Goal: Check status

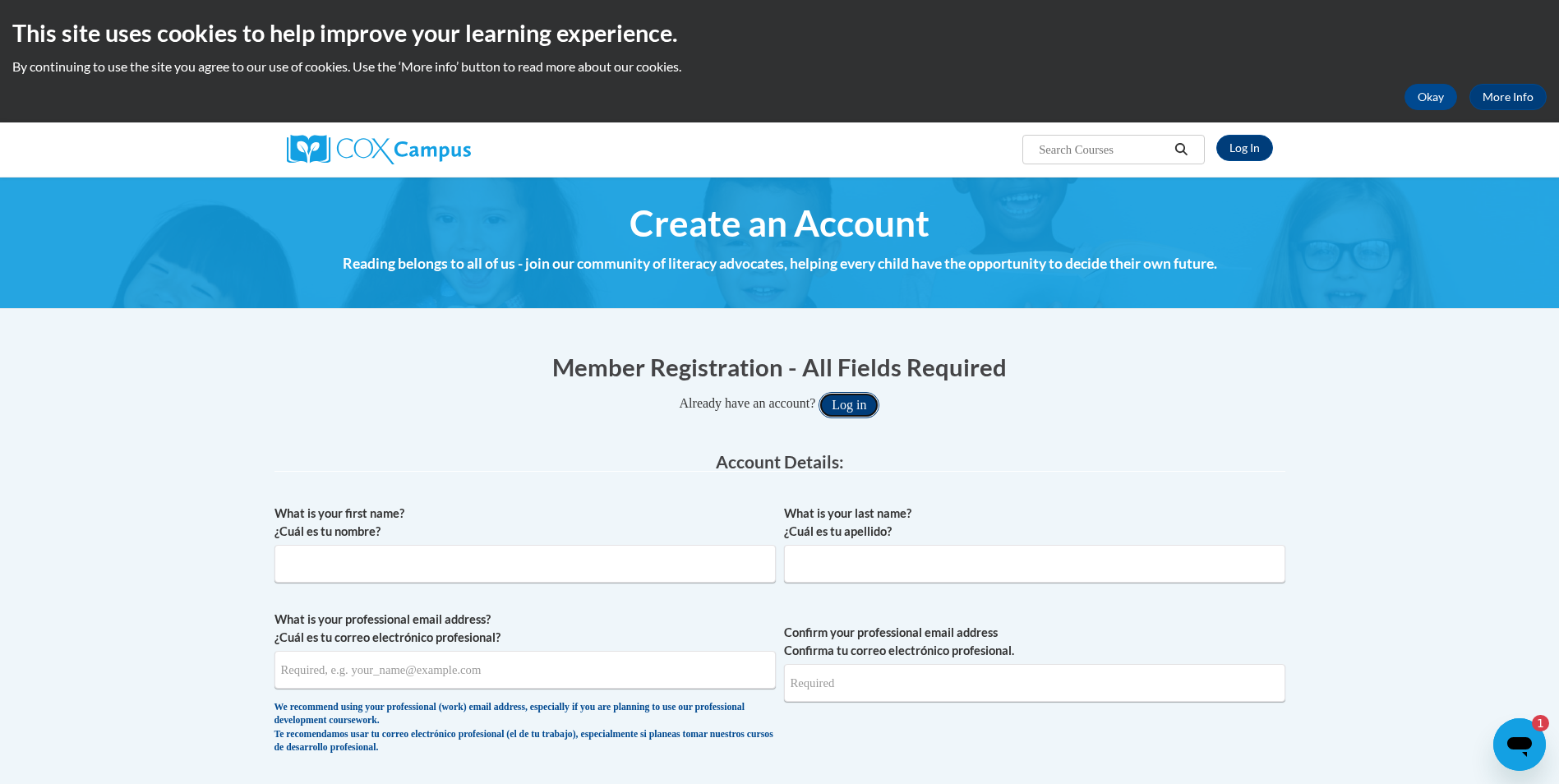
click at [872, 405] on button "Log in" at bounding box center [848, 405] width 60 height 26
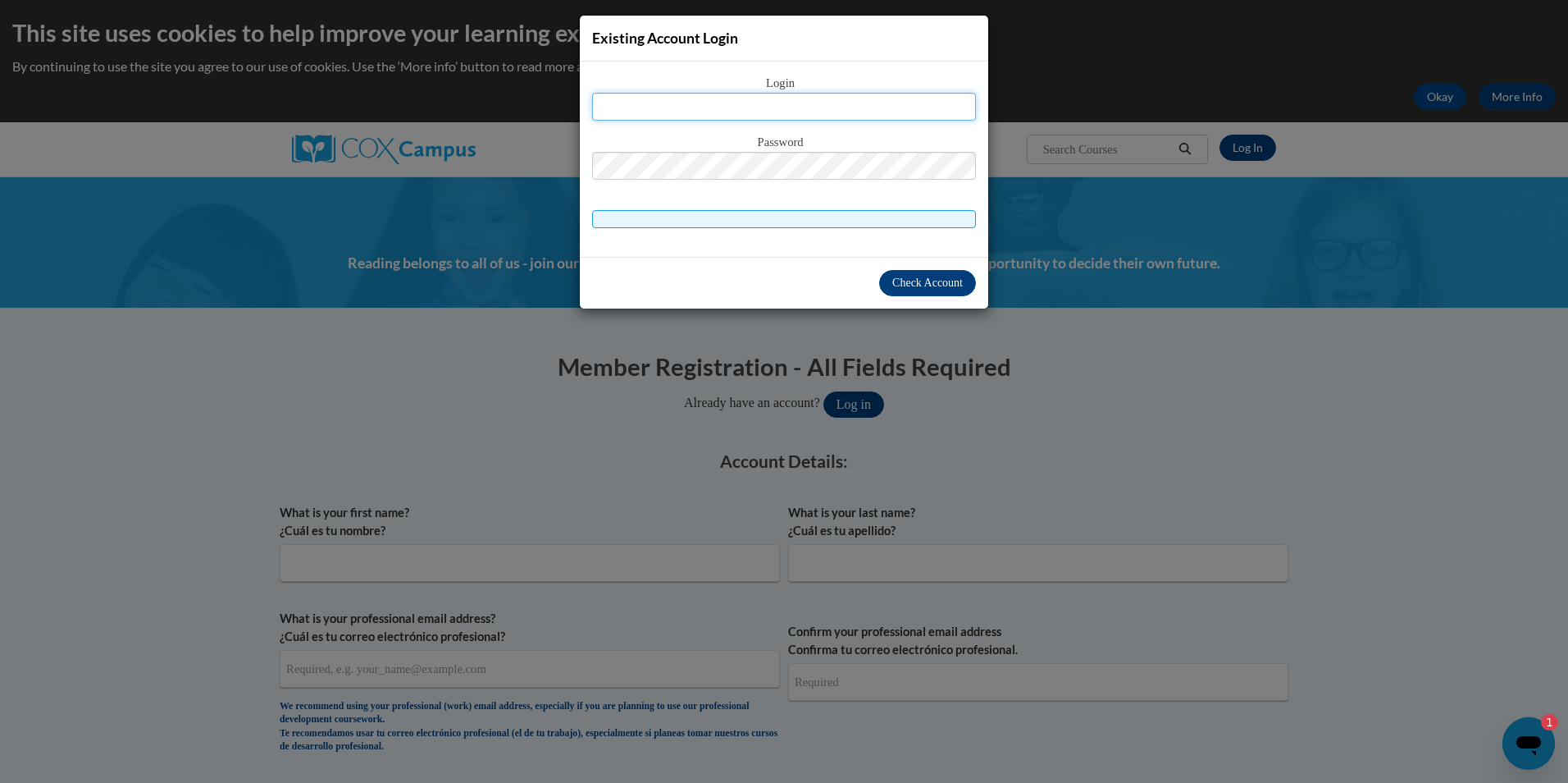
click at [778, 103] on input "text" at bounding box center [784, 107] width 383 height 28
type input "stephanie.gatewood@glynn.k12.ga.us"
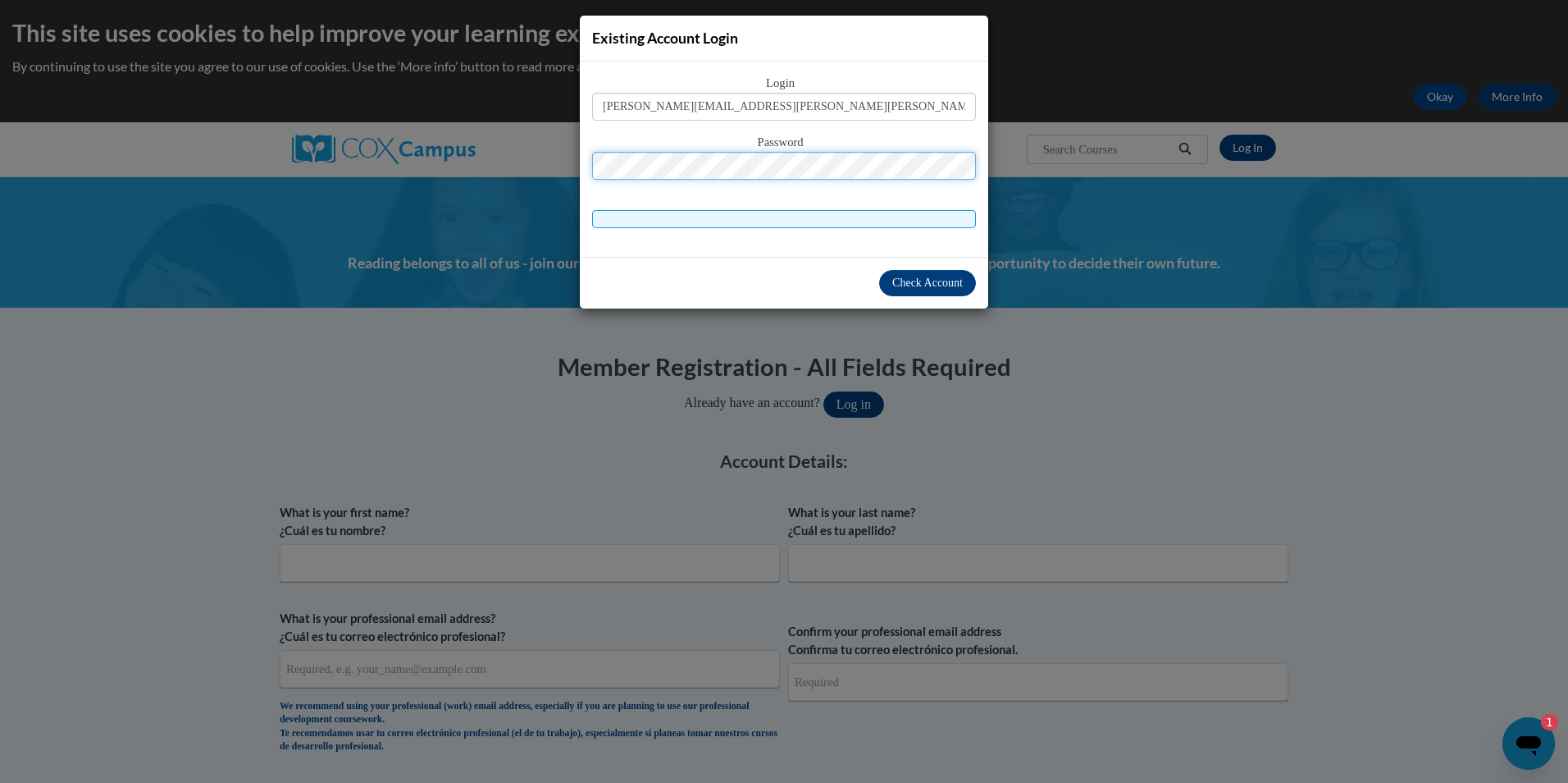
click at [823, 391] on button "Log in" at bounding box center [853, 404] width 60 height 26
click at [899, 278] on span "Check Account" at bounding box center [927, 282] width 71 height 12
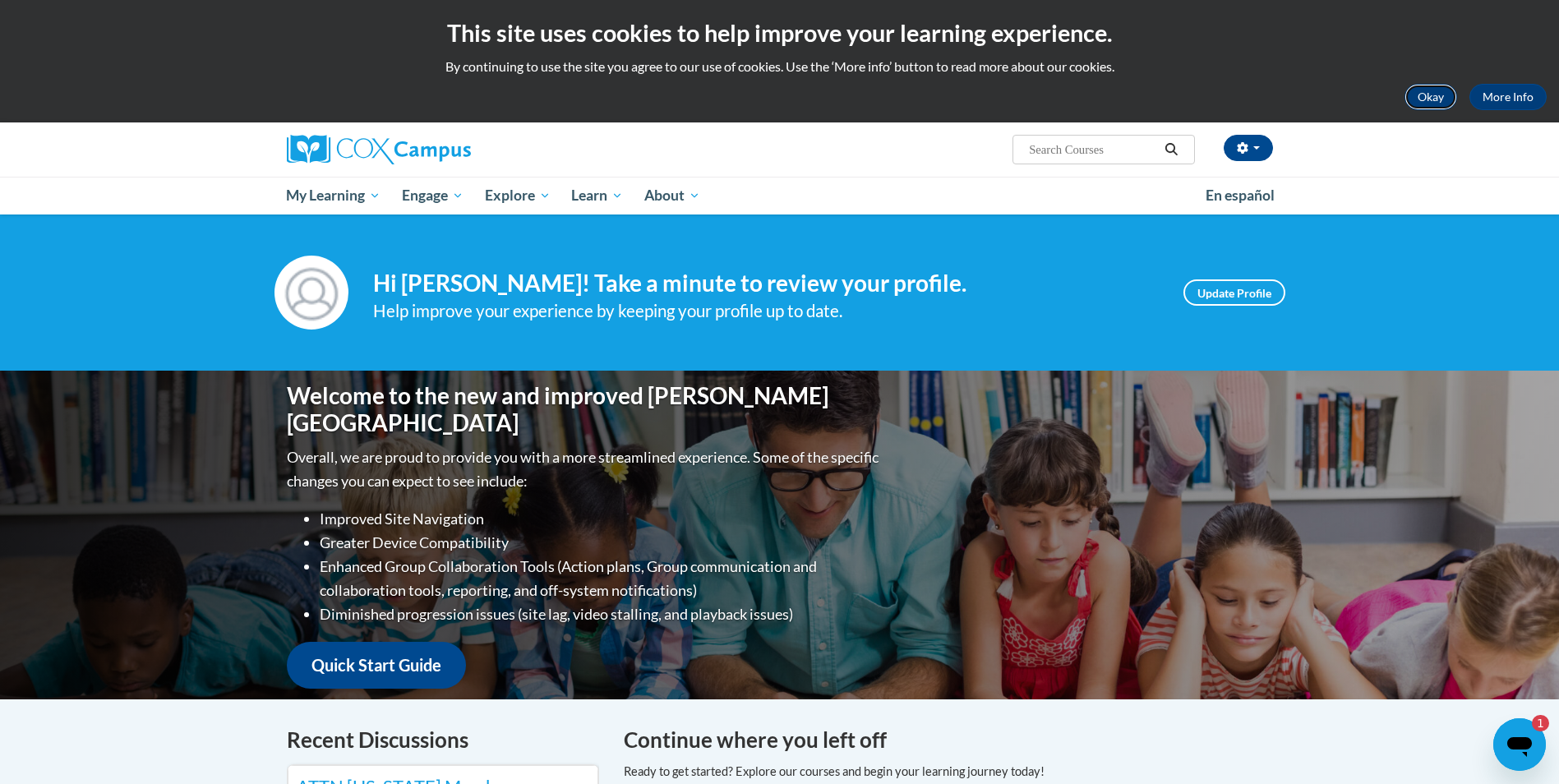
click at [1433, 92] on button "Okay" at bounding box center [1431, 97] width 53 height 26
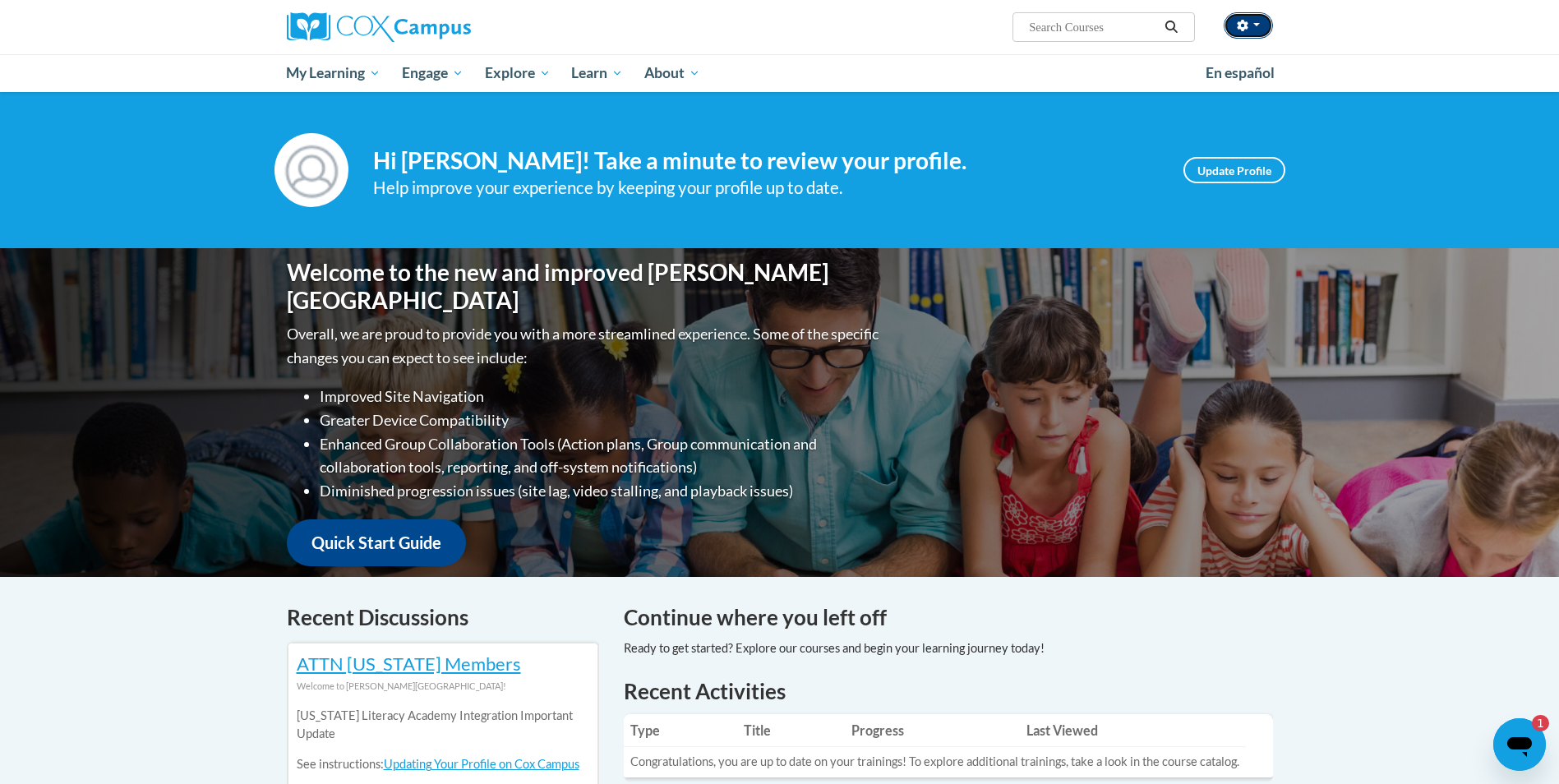
click at [1245, 29] on icon "button" at bounding box center [1242, 25] width 11 height 11
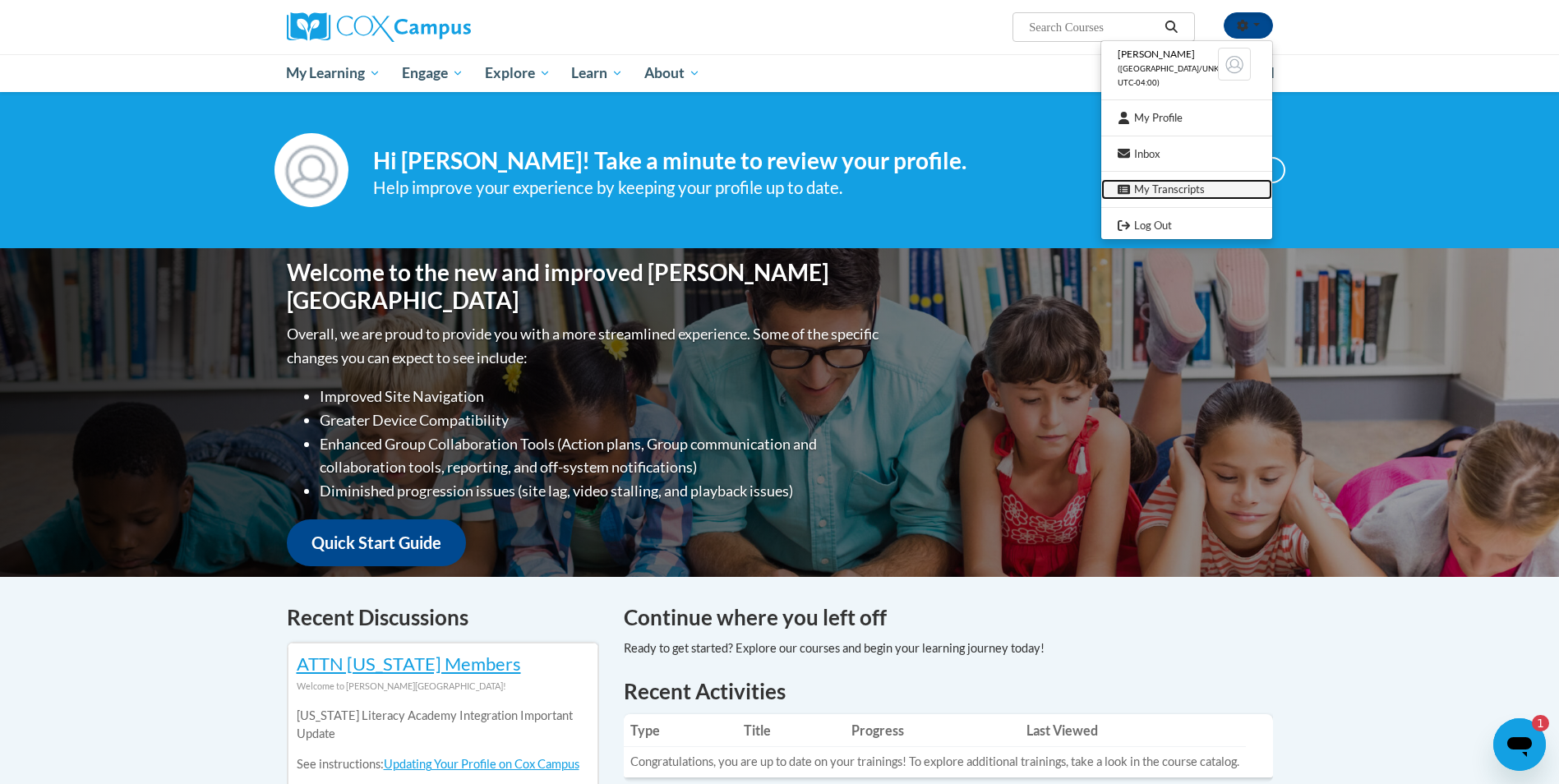
click at [1151, 187] on link "My Transcripts" at bounding box center [1187, 190] width 171 height 20
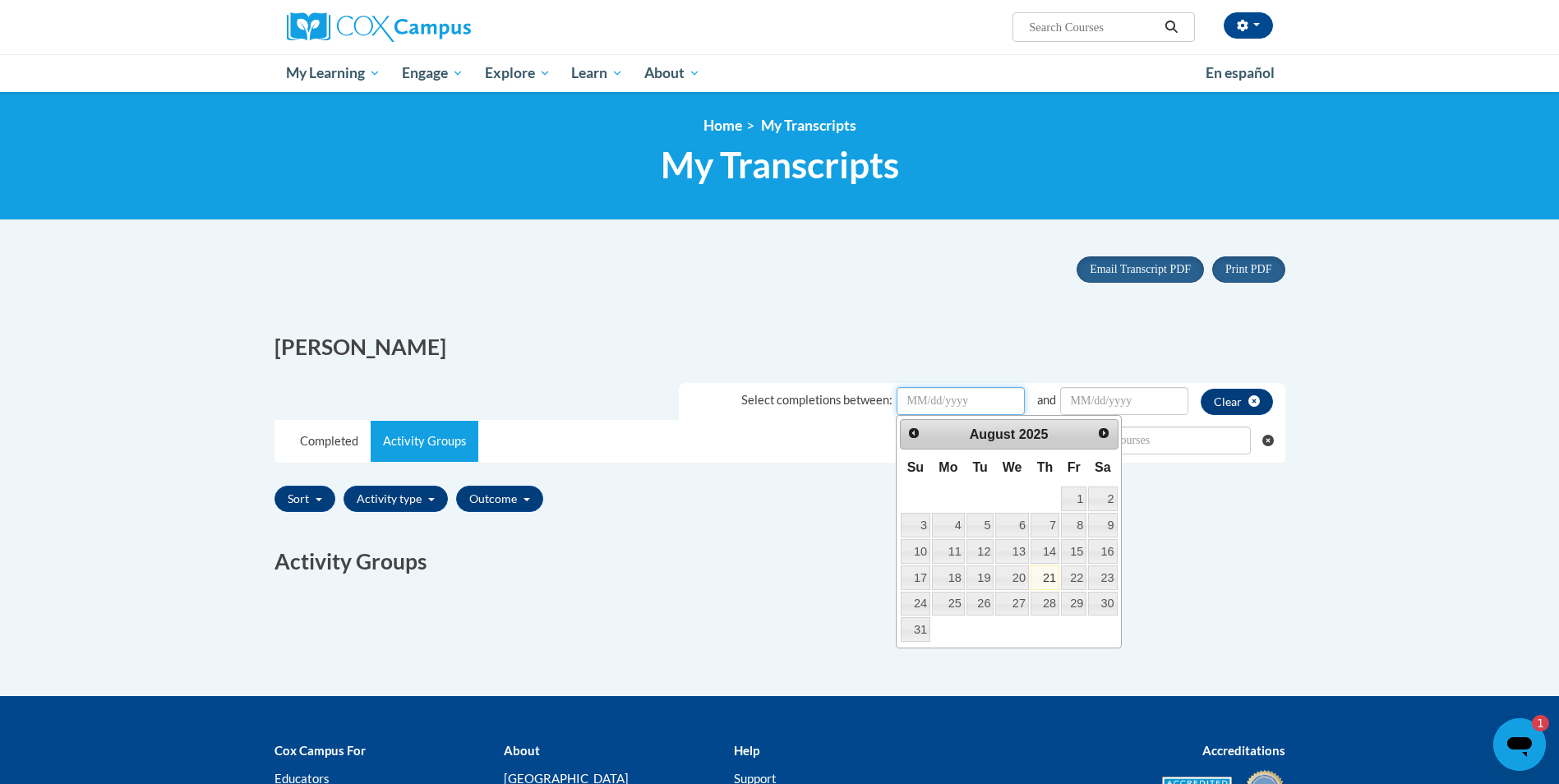
click at [912, 398] on input "Date Input" at bounding box center [961, 401] width 128 height 28
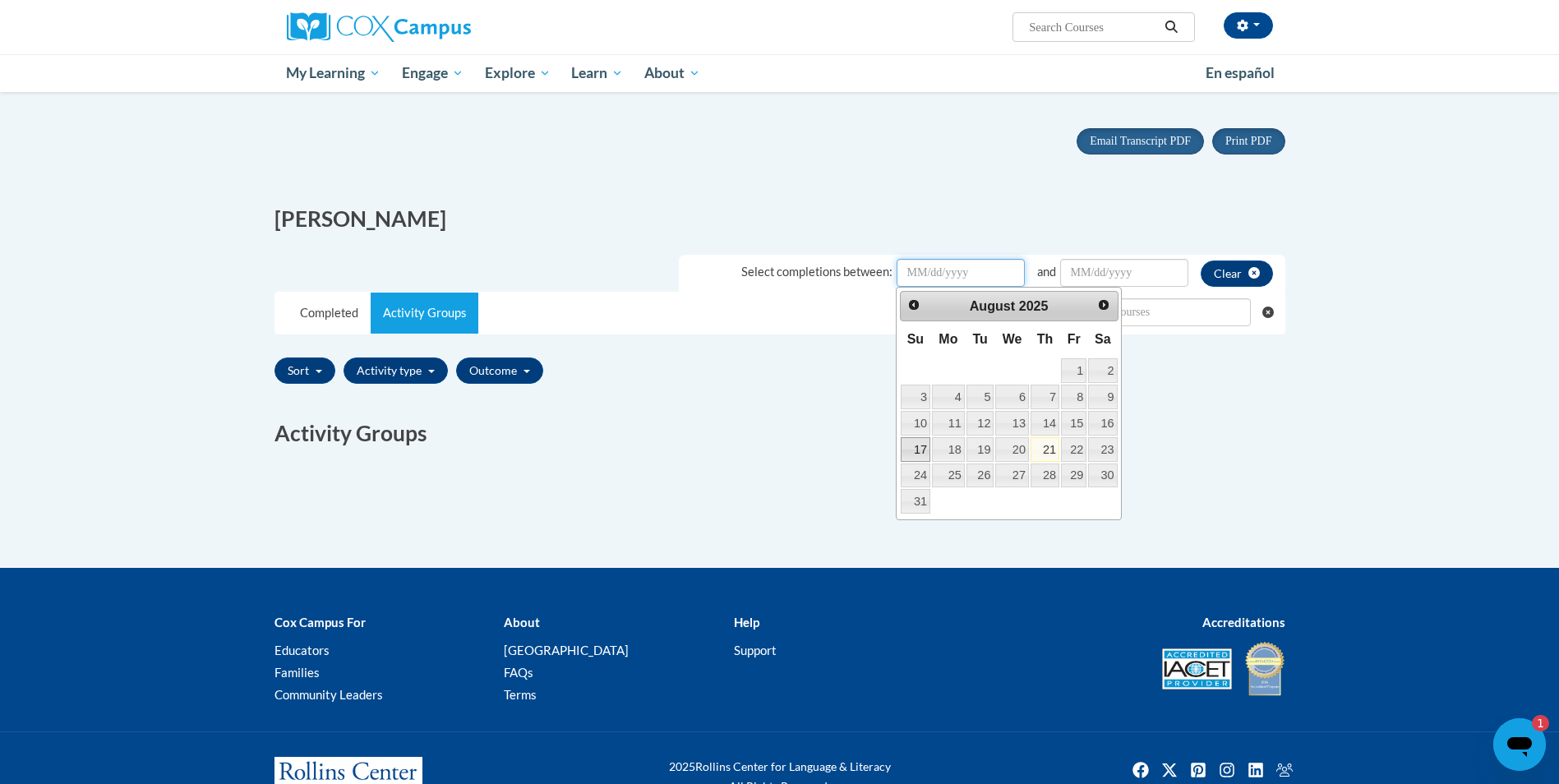
scroll to position [19, 0]
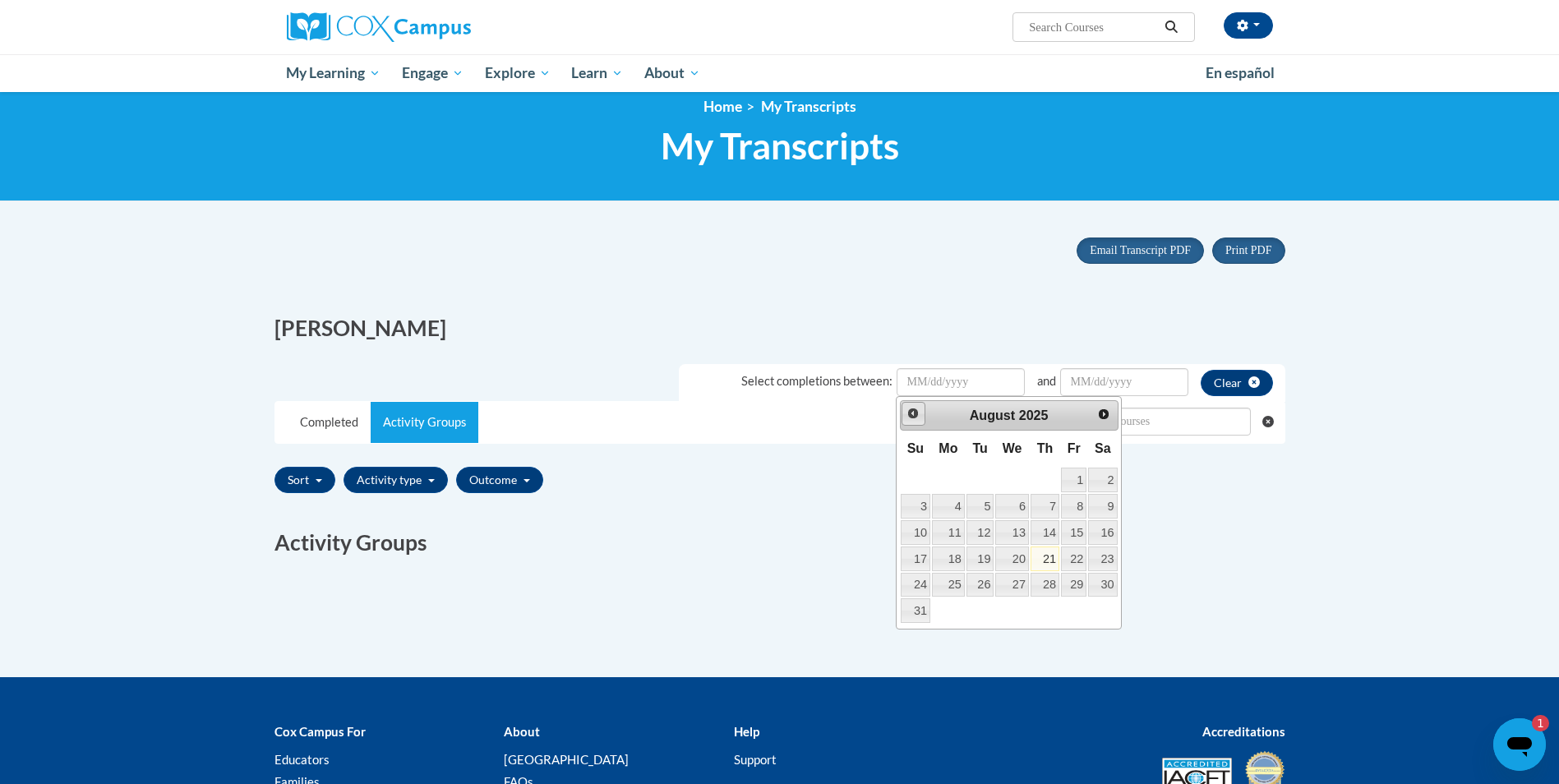
click at [913, 412] on span "Prev" at bounding box center [913, 413] width 13 height 13
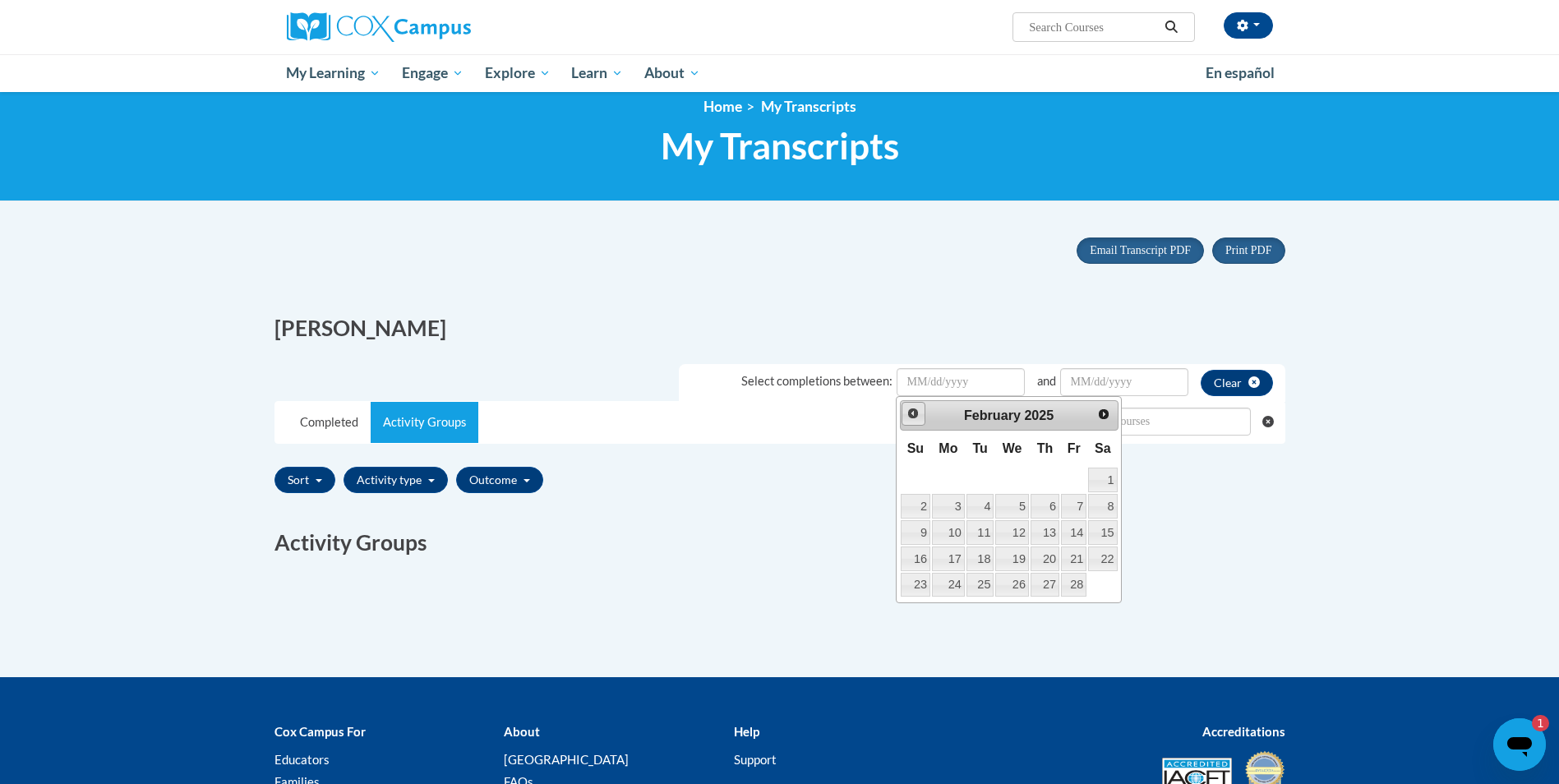
click at [912, 413] on span "Prev" at bounding box center [913, 413] width 13 height 13
click at [910, 416] on span "Prev" at bounding box center [913, 413] width 13 height 13
click at [909, 417] on span "Prev" at bounding box center [913, 413] width 13 height 13
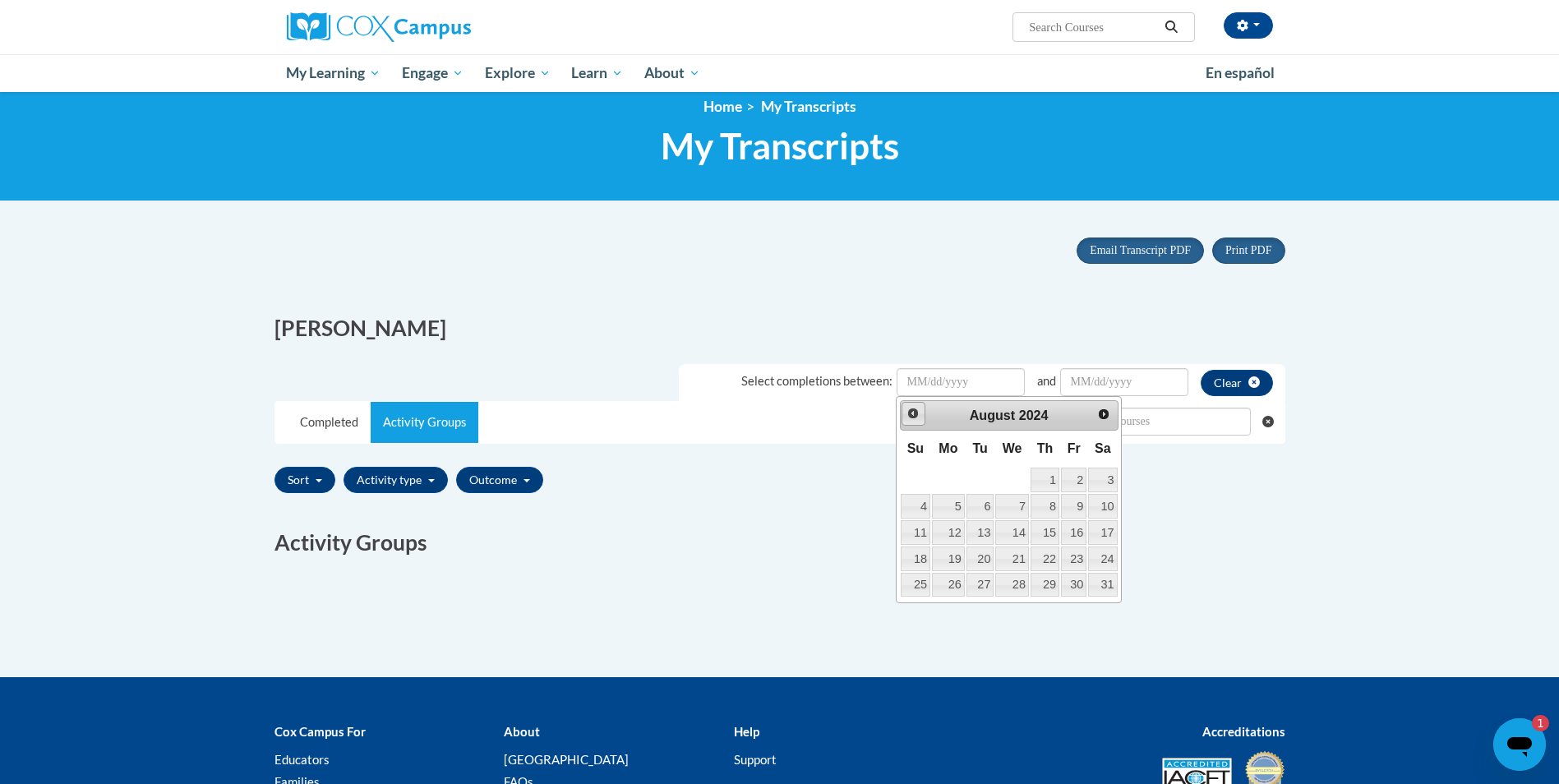
click at [908, 417] on span "Prev" at bounding box center [913, 413] width 13 height 13
click at [907, 417] on span "Prev" at bounding box center [913, 413] width 13 height 13
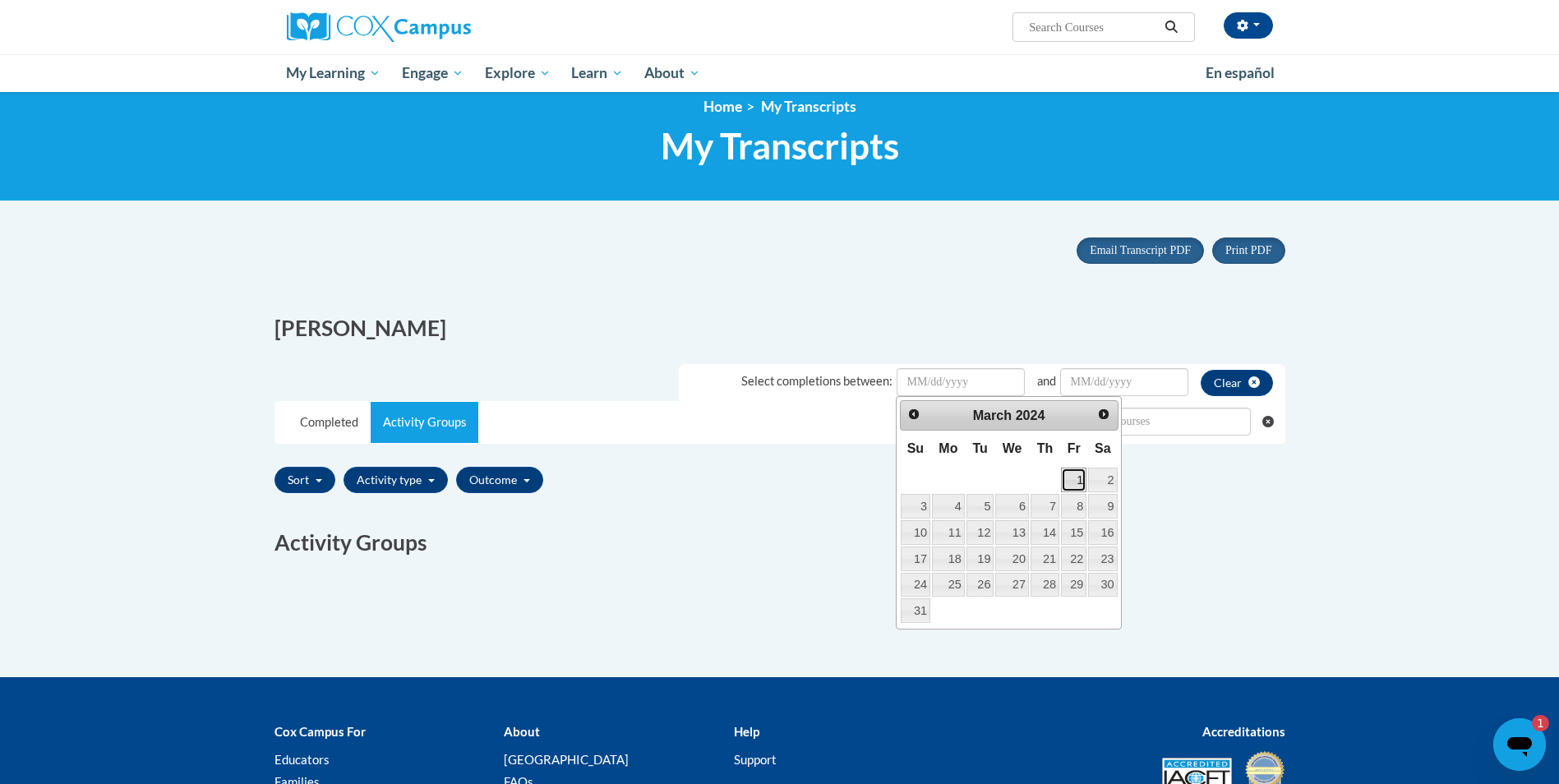
click at [1068, 478] on link "1" at bounding box center [1073, 480] width 25 height 25
type input "March/01/20242024"
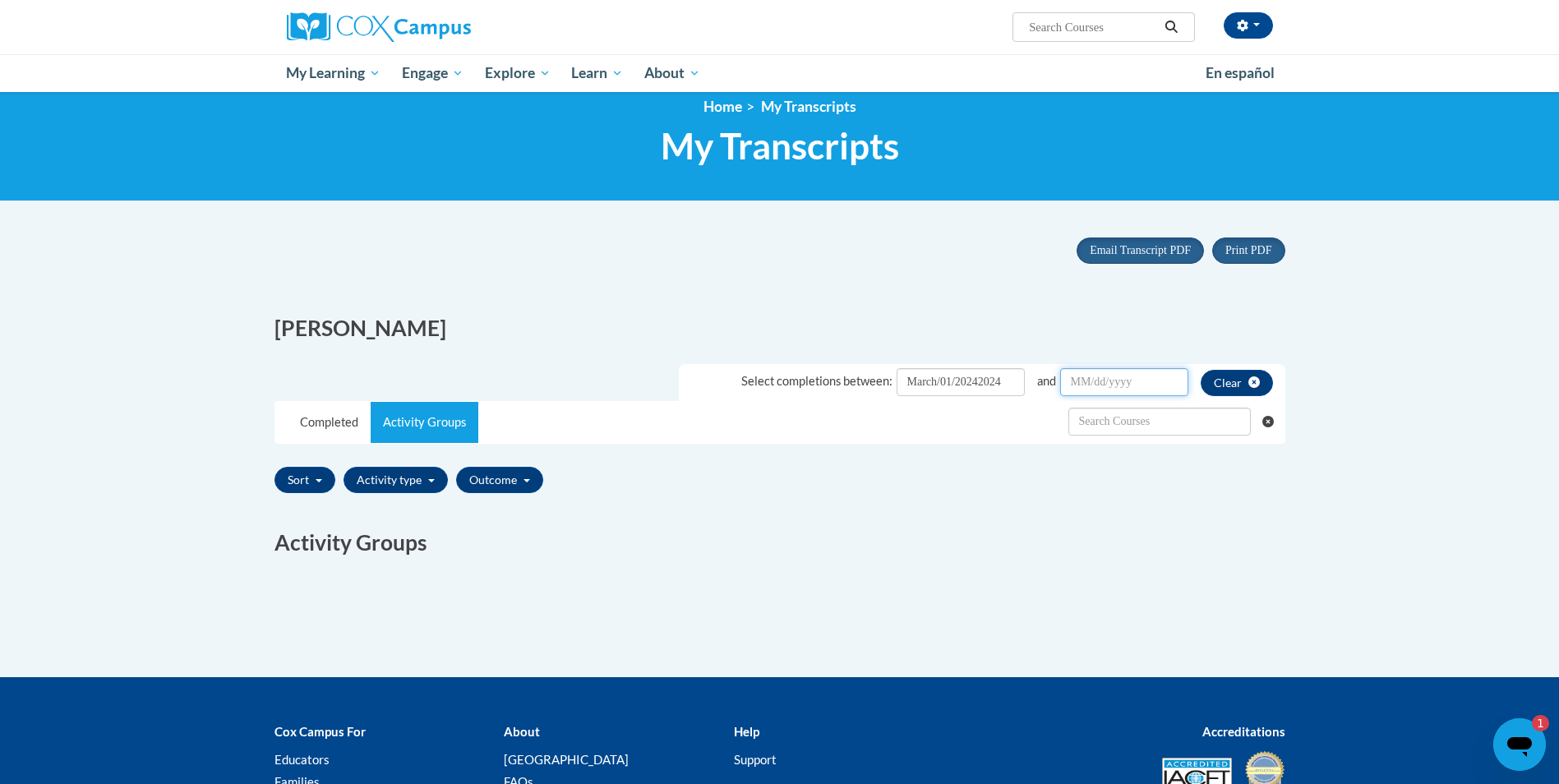
click at [1115, 379] on input "Date Input" at bounding box center [1125, 382] width 128 height 28
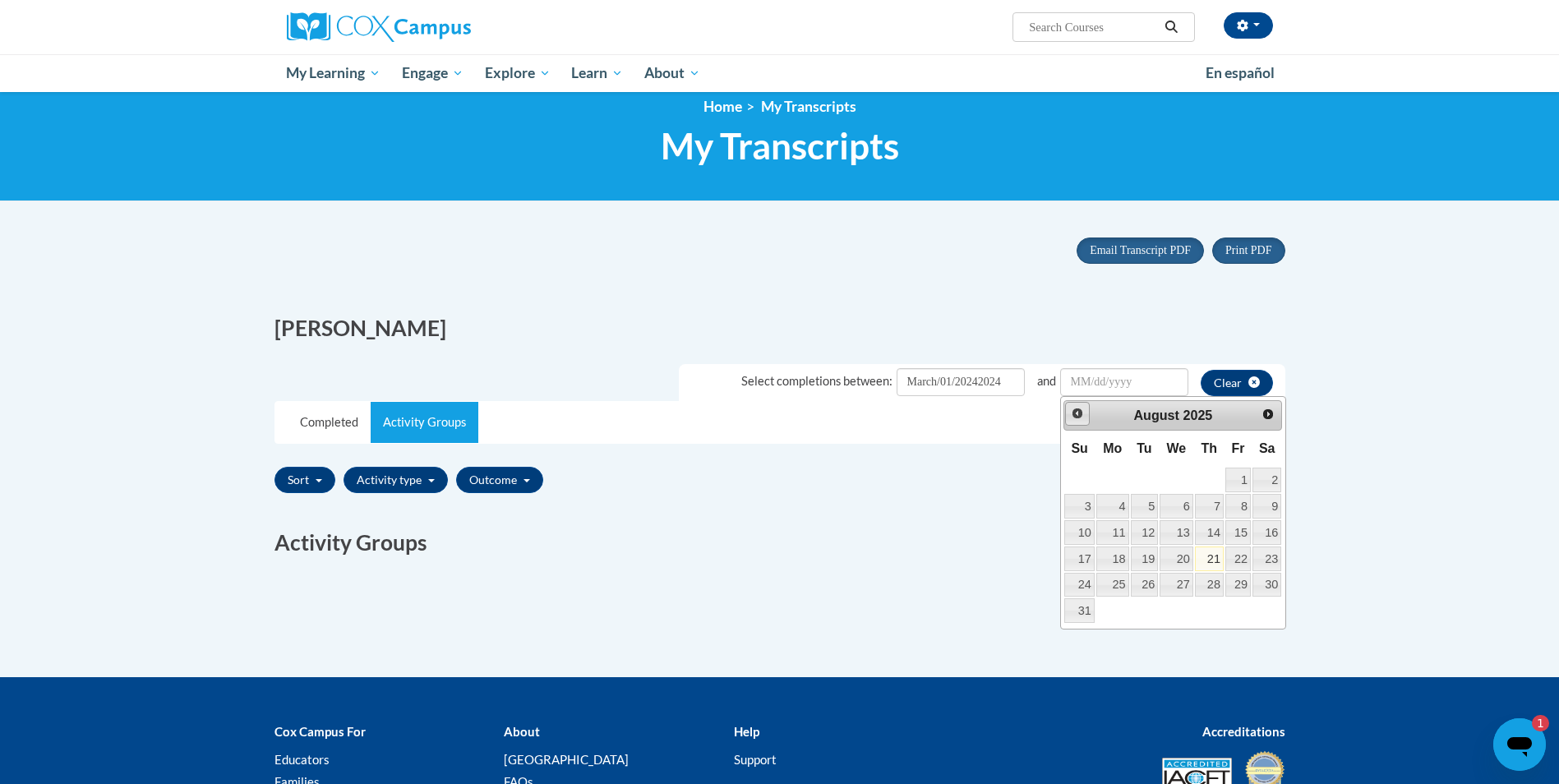
click at [1076, 415] on span "Prev" at bounding box center [1077, 413] width 13 height 13
click at [1111, 583] on link "30" at bounding box center [1112, 585] width 33 height 25
type input "June/30/20252025"
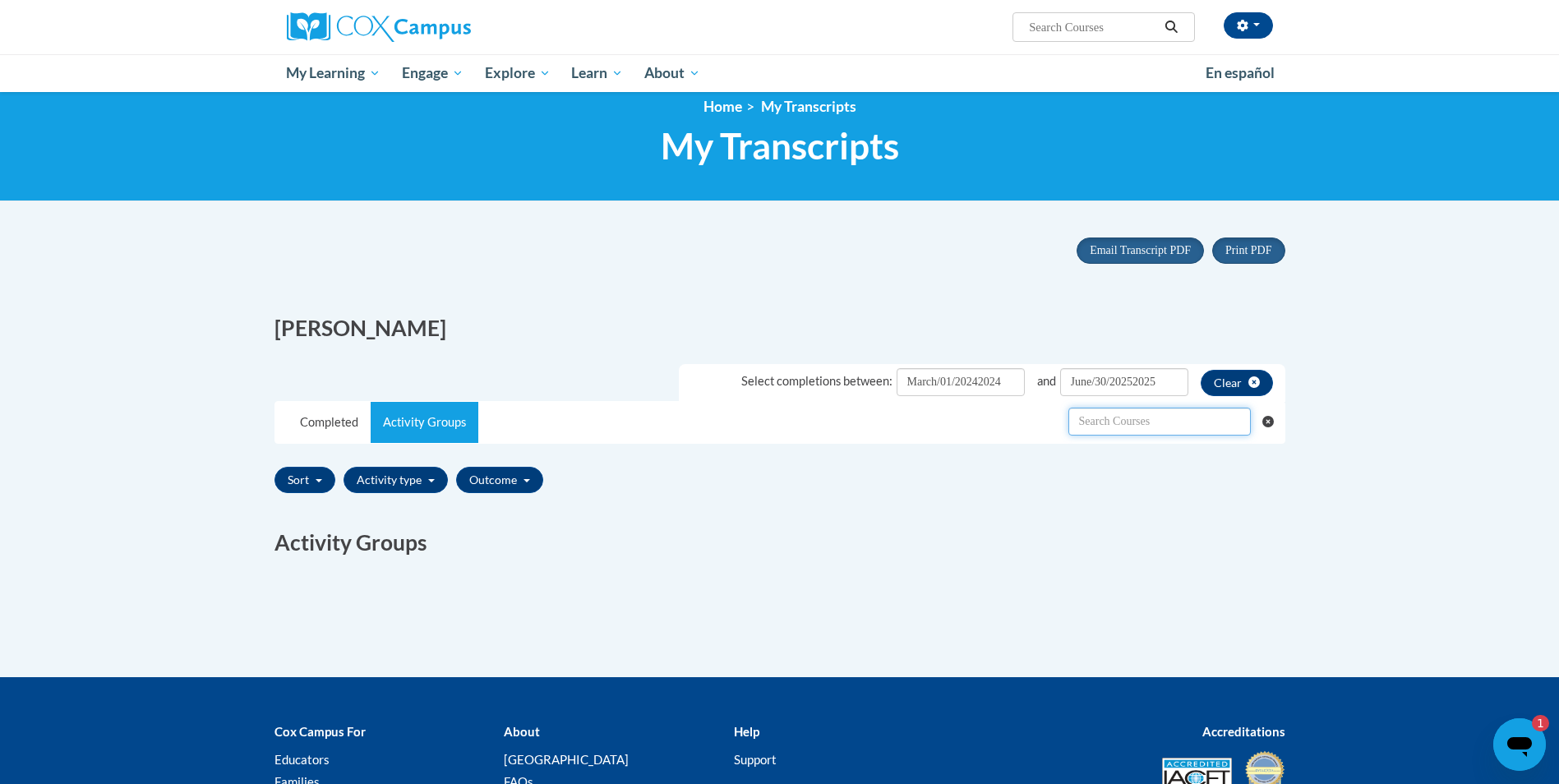
click at [1165, 421] on input "text" at bounding box center [1159, 421] width 182 height 28
click at [1268, 421] on icon "Clear searching" at bounding box center [1268, 421] width 12 height 12
click at [1262, 402] on button "Clear searching" at bounding box center [1273, 421] width 22 height 39
click at [343, 420] on link "Completed" at bounding box center [328, 422] width 83 height 41
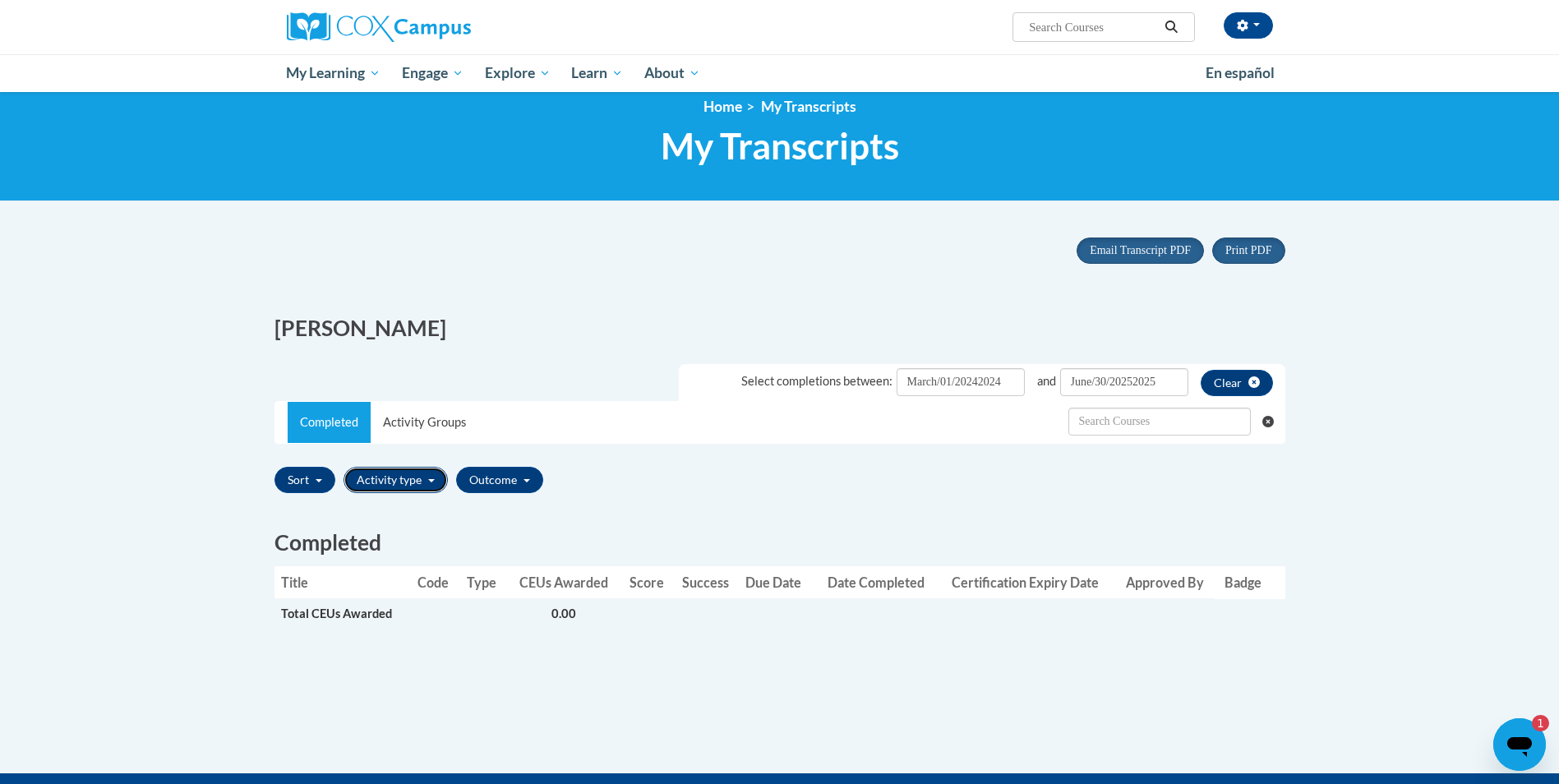
click at [391, 481] on button "Activity type" at bounding box center [395, 480] width 104 height 26
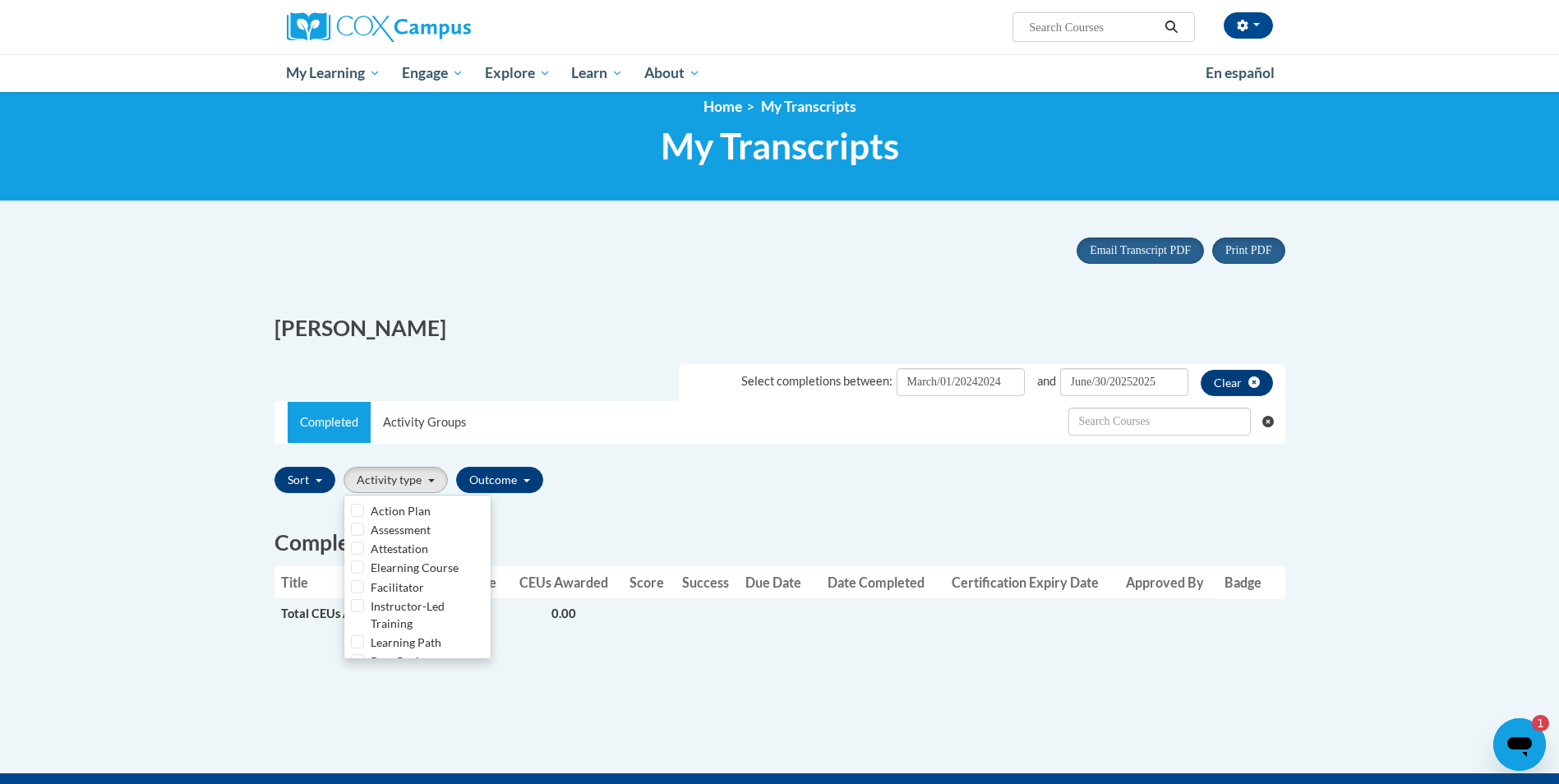
click at [364, 528] on div "Assessment" at bounding box center [417, 529] width 133 height 18
click at [353, 528] on input "Assessment" at bounding box center [357, 529] width 13 height 13
checkbox input "true"
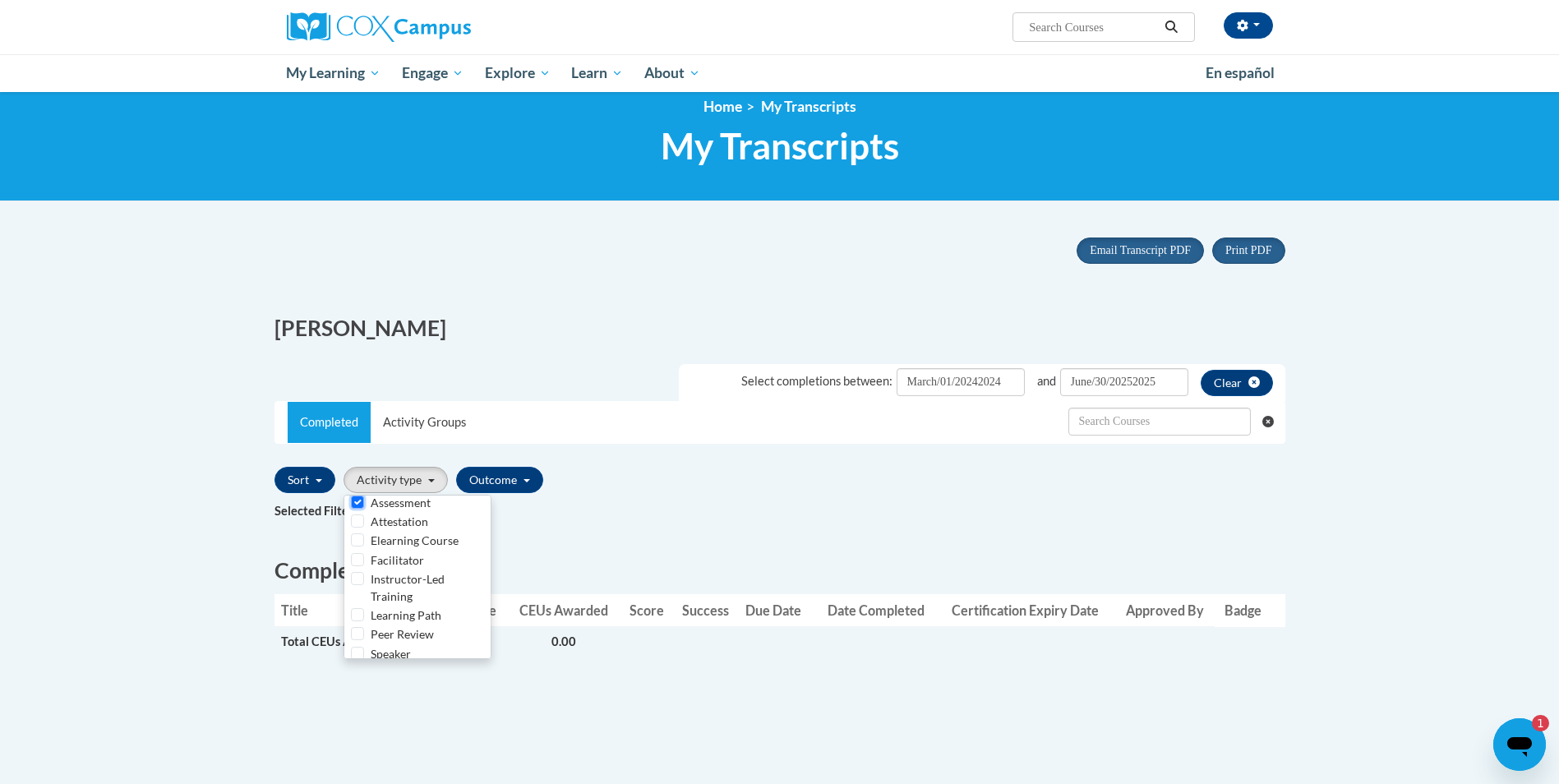
scroll to position [39, 0]
click at [358, 587] on div "Instructor-Led Training" at bounding box center [417, 576] width 133 height 35
click at [358, 584] on div "Instructor-Led Training" at bounding box center [417, 576] width 133 height 35
drag, startPoint x: 358, startPoint y: 584, endPoint x: 483, endPoint y: 485, distance: 159.5
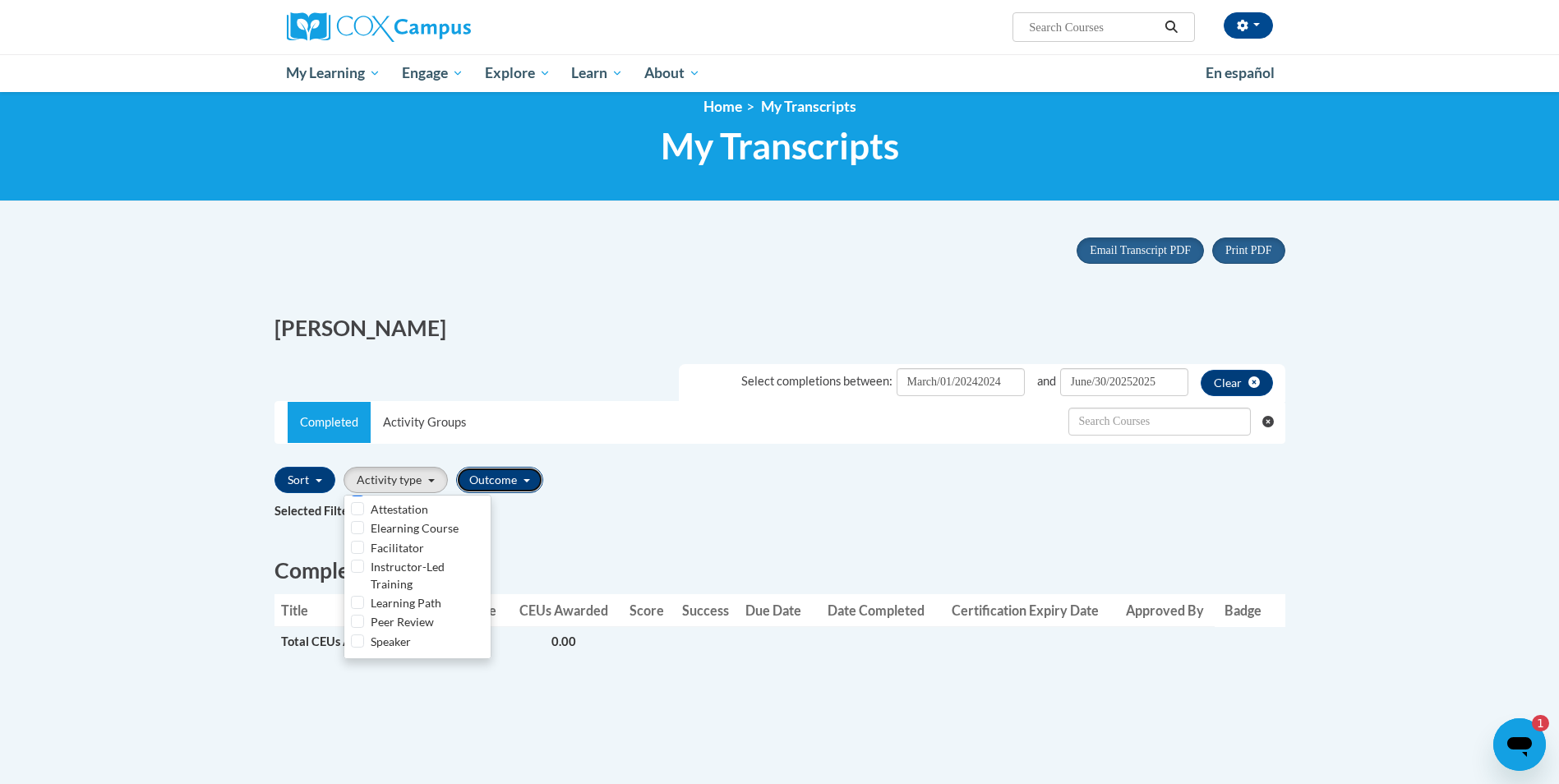
click at [483, 485] on button "Outcome" at bounding box center [500, 480] width 87 height 26
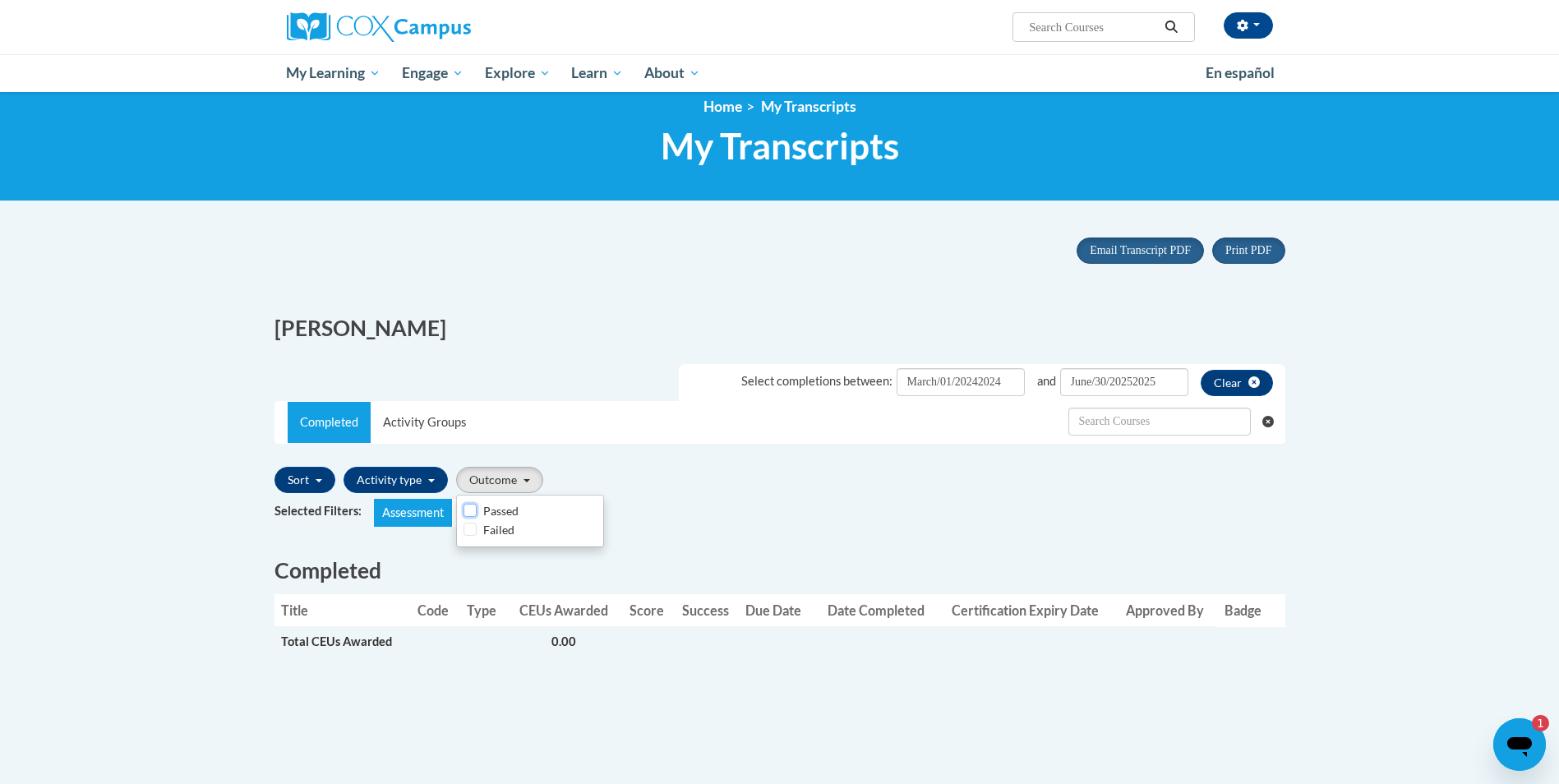
click at [471, 512] on input "Passed" at bounding box center [470, 511] width 13 height 13
checkbox input "true"
click at [278, 487] on button "Sort" at bounding box center [304, 480] width 60 height 26
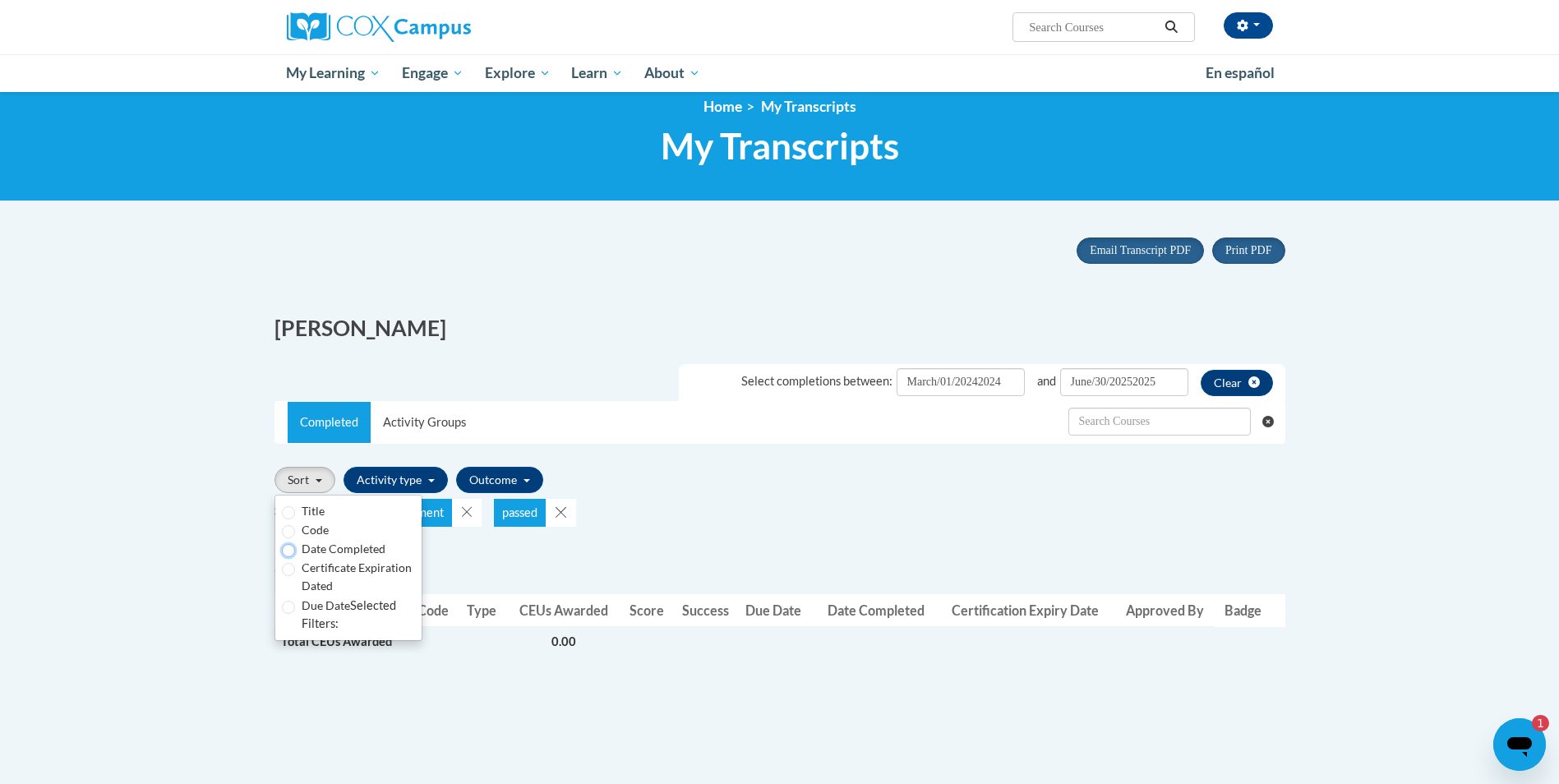
click at [286, 551] on input "Date Completed" at bounding box center [288, 551] width 13 height 13
radio input "true"
click at [454, 562] on h2 "Completed" at bounding box center [780, 570] width 1011 height 31
